Goal: Transaction & Acquisition: Purchase product/service

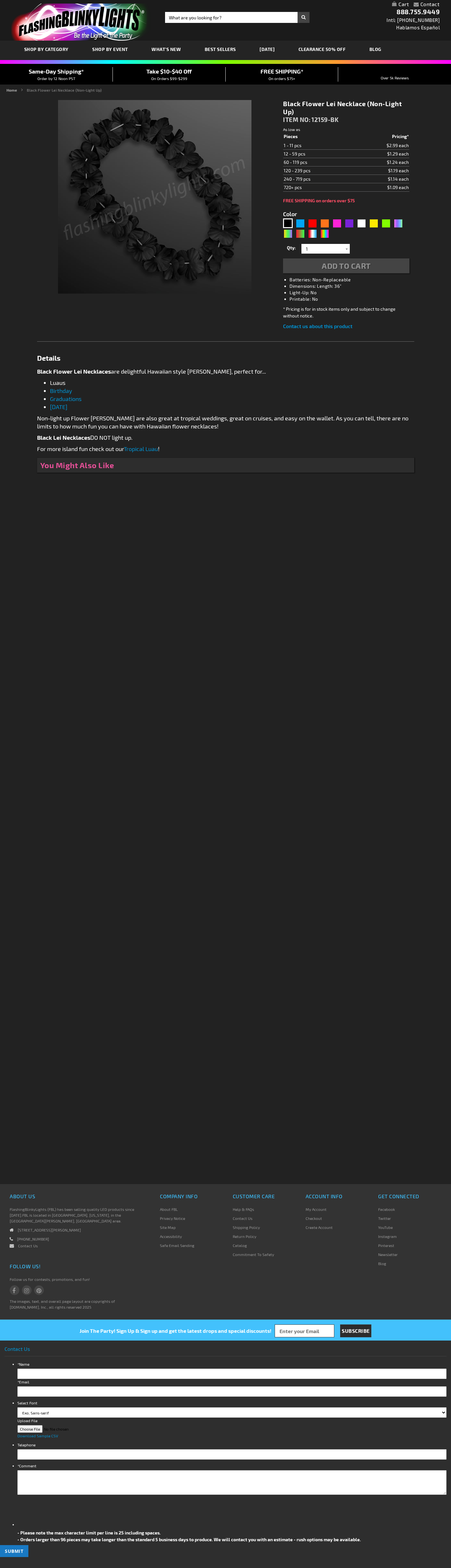
type input "5631"
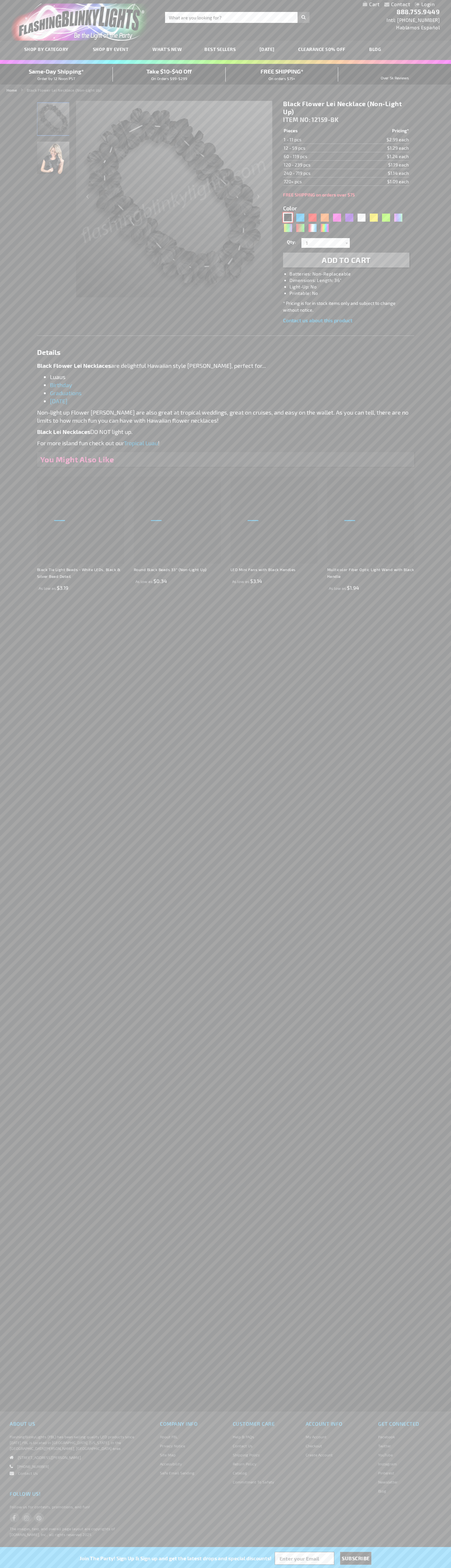
click at [288, 217] on div "Black" at bounding box center [288, 217] width 10 height 10
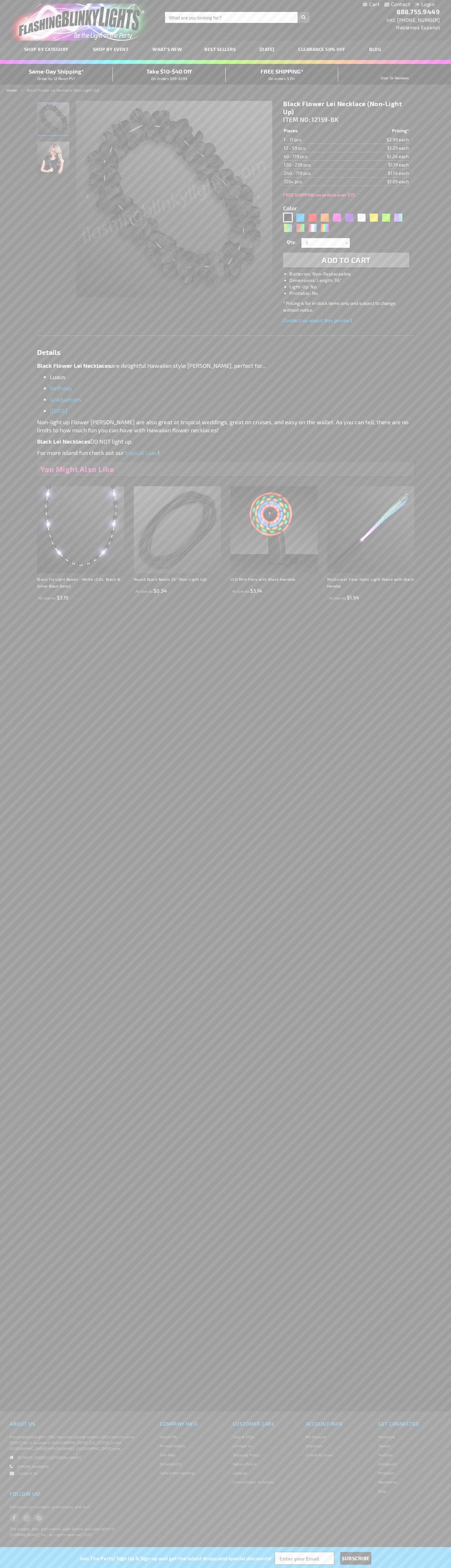
click at [346, 260] on span "Add to Cart" at bounding box center [346, 260] width 49 height 9
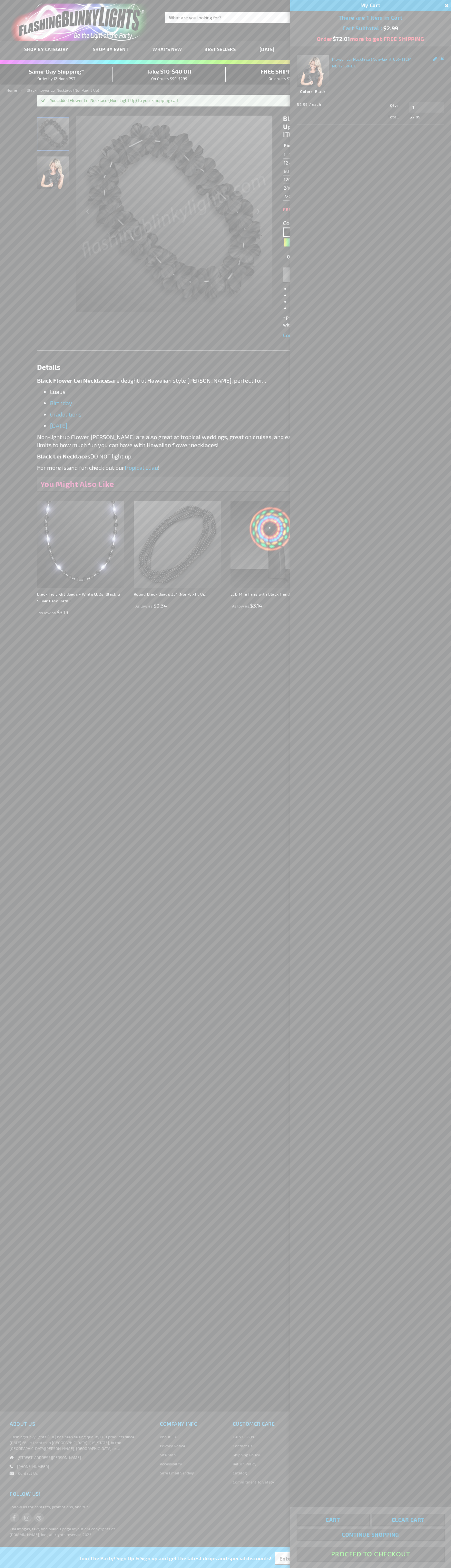
click at [370, 1554] on button "Proceed To Checkout" at bounding box center [370, 1554] width 147 height 15
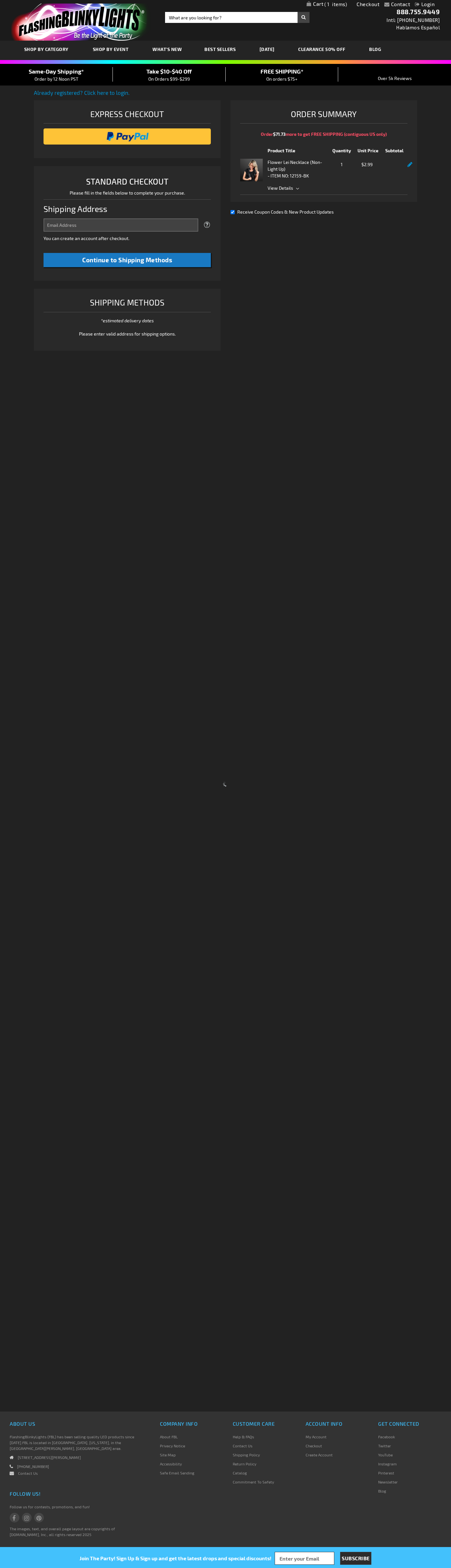
select select "US"
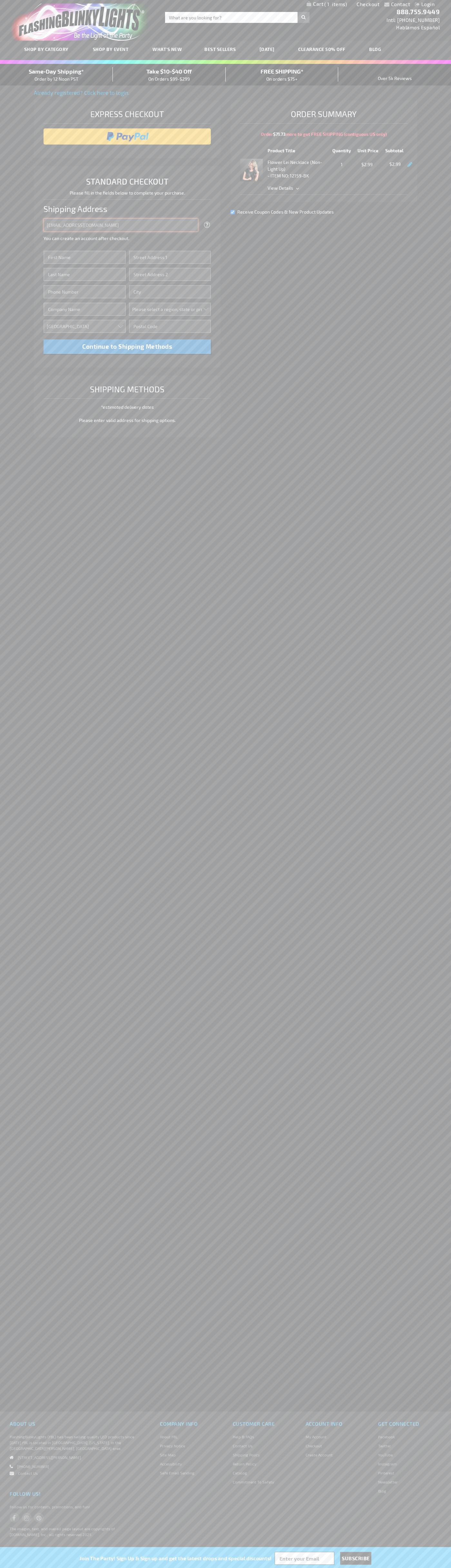
type input "johnsmith005@storebotmail.joonix.net"
type input "John"
type input "4021 Vernon Avenue"
type input "First floor"
type input "st. louis park"
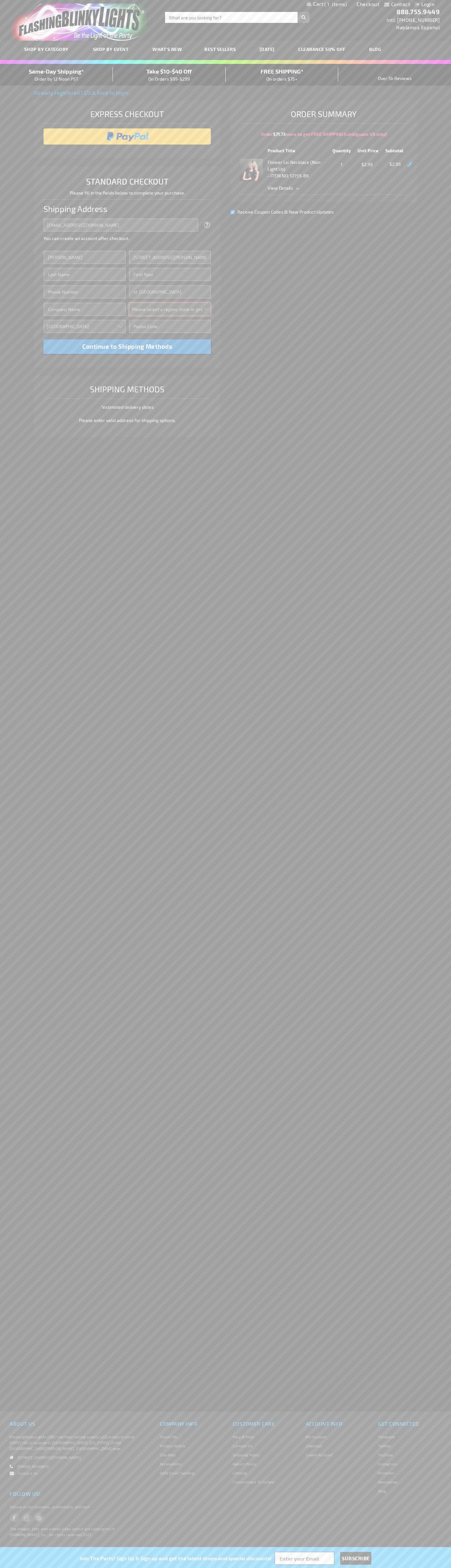
select select "34"
type input "55416"
type input "Smith"
type input "6502530000"
type input "John Smith"
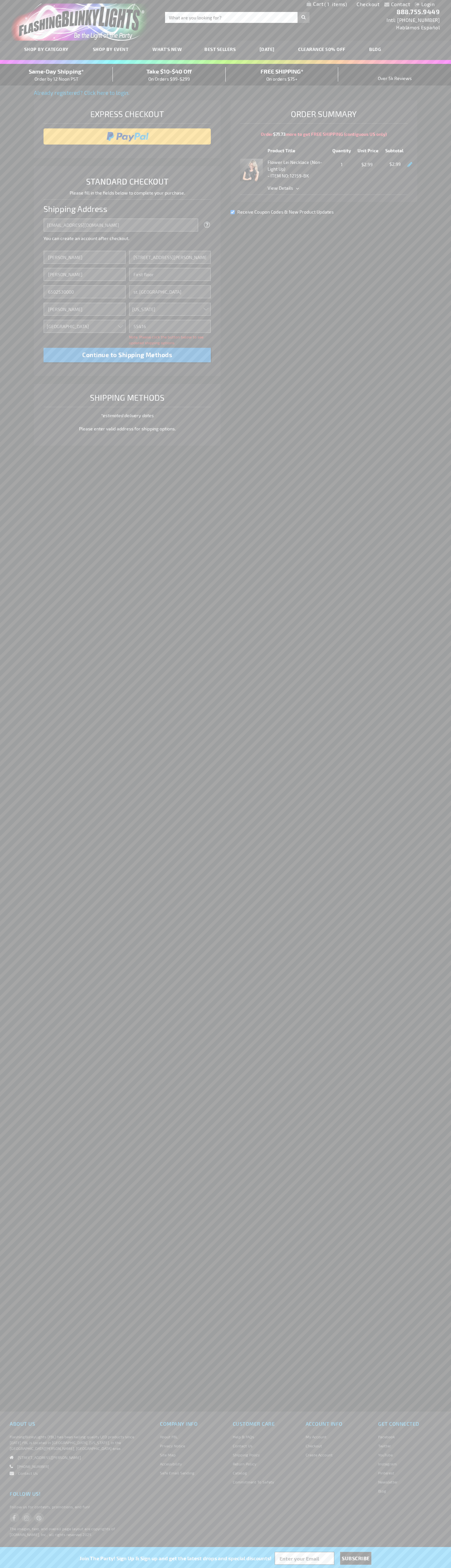
click at [56, 75] on div "Same-Day Shipping* Order by 12 Noon PST" at bounding box center [56, 75] width 113 height 15
click at [127, 137] on input "image" at bounding box center [127, 136] width 161 height 13
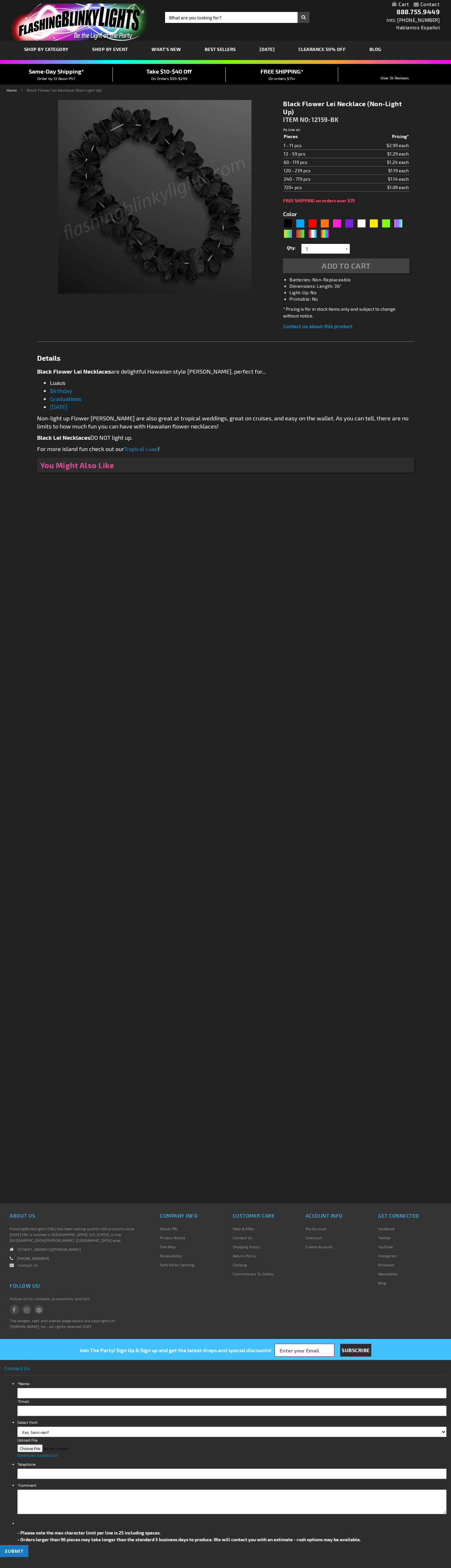
type input "5631"
